Goal: Task Accomplishment & Management: Use online tool/utility

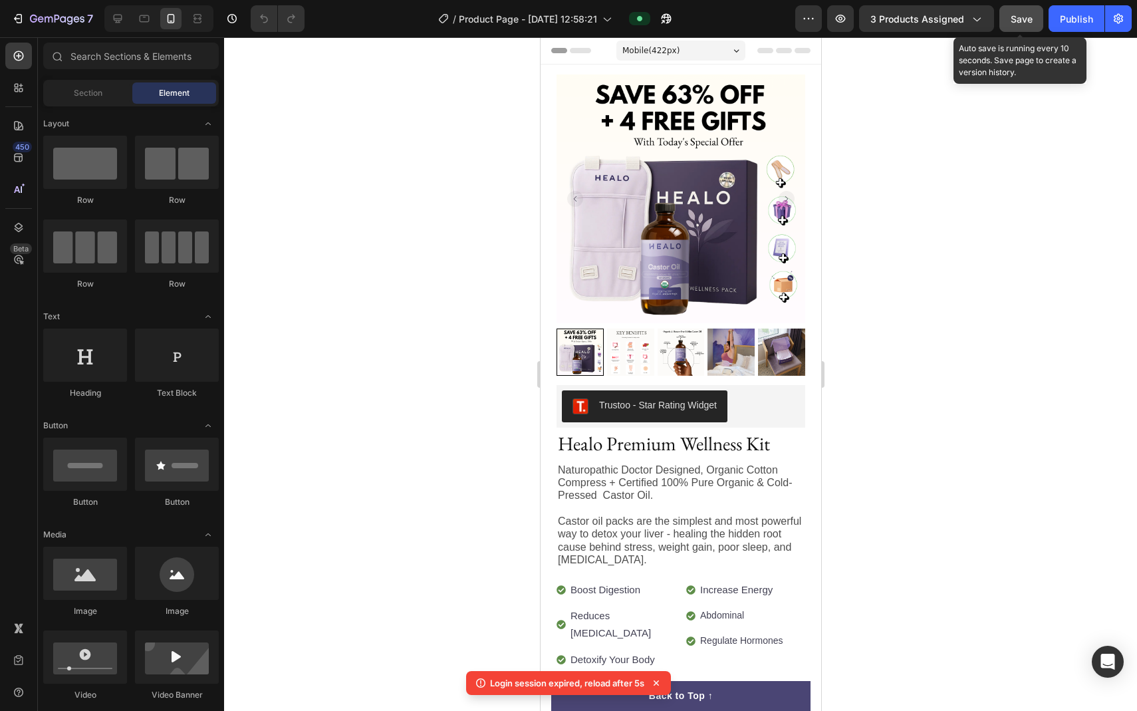
click at [1026, 20] on span "Save" at bounding box center [1021, 18] width 22 height 11
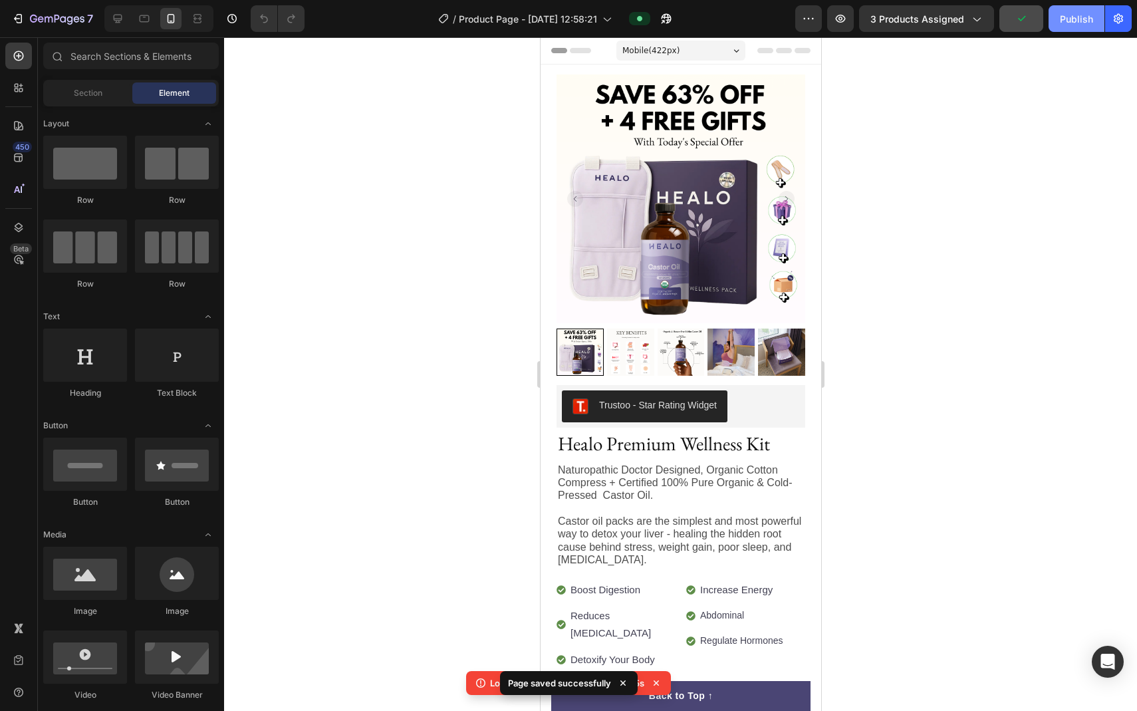
click at [1068, 22] on div "Publish" at bounding box center [1076, 19] width 33 height 14
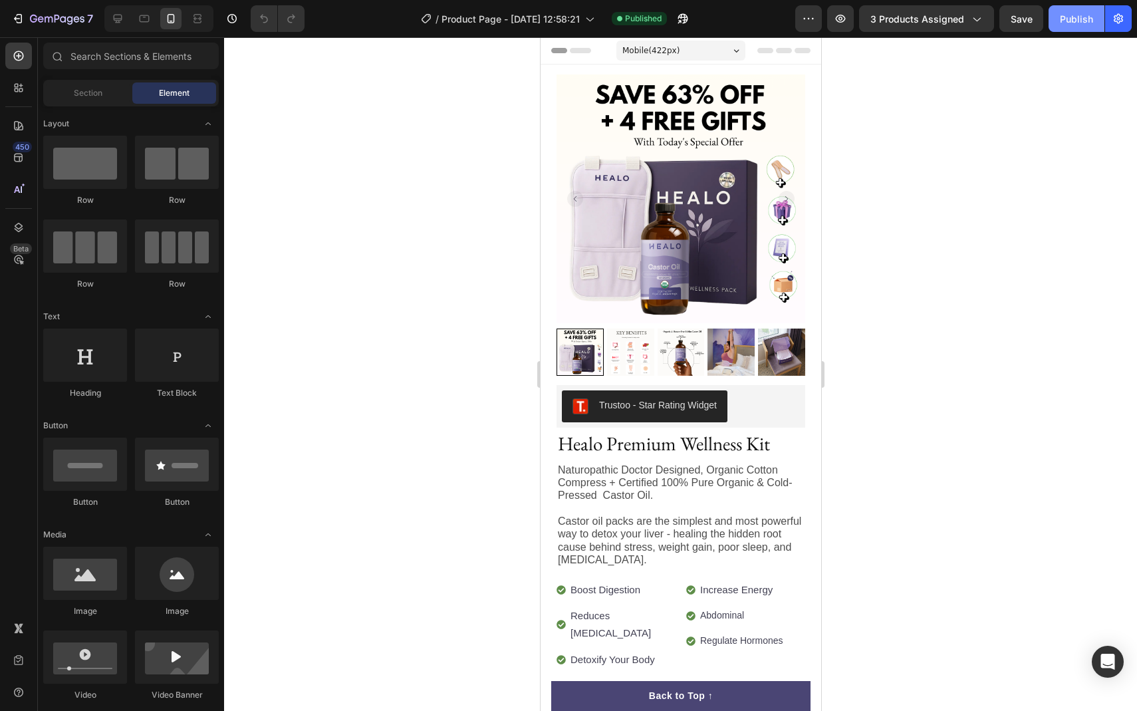
click at [1078, 25] on div "Publish" at bounding box center [1076, 19] width 33 height 14
